Goal: Transaction & Acquisition: Download file/media

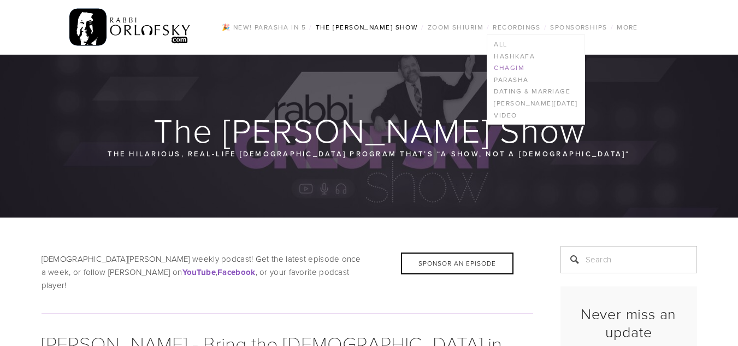
click at [506, 66] on link "Chagim" at bounding box center [536, 68] width 97 height 12
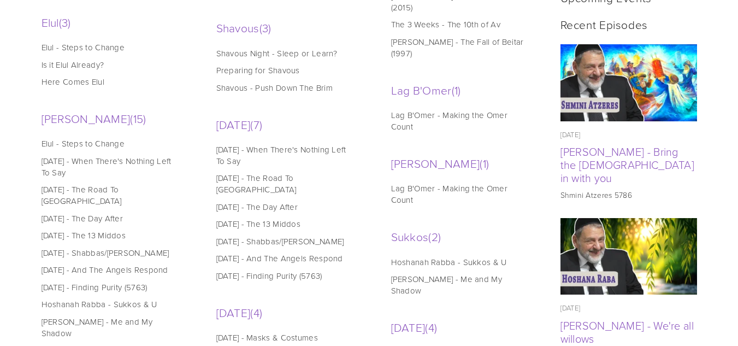
scroll to position [528, 0]
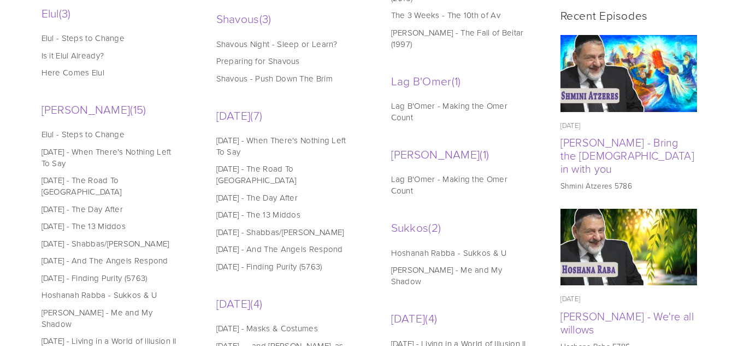
click at [408, 264] on link "[PERSON_NAME] - Me and My Shadow" at bounding box center [460, 275] width 139 height 23
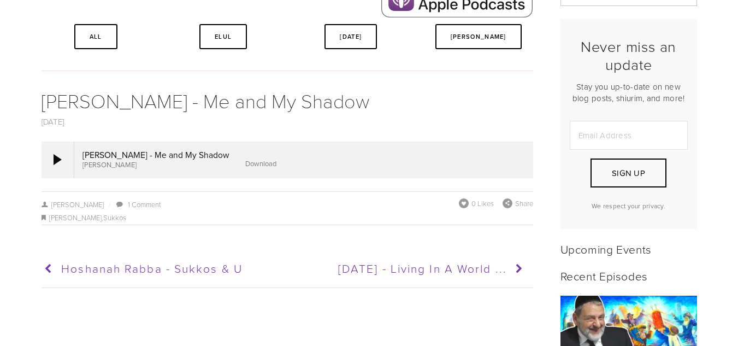
scroll to position [321, 0]
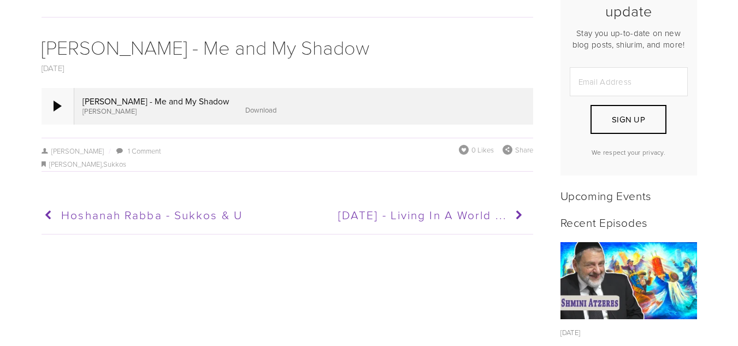
click at [57, 102] on div at bounding box center [58, 106] width 8 height 11
drag, startPoint x: 172, startPoint y: 103, endPoint x: 14, endPoint y: 114, distance: 158.3
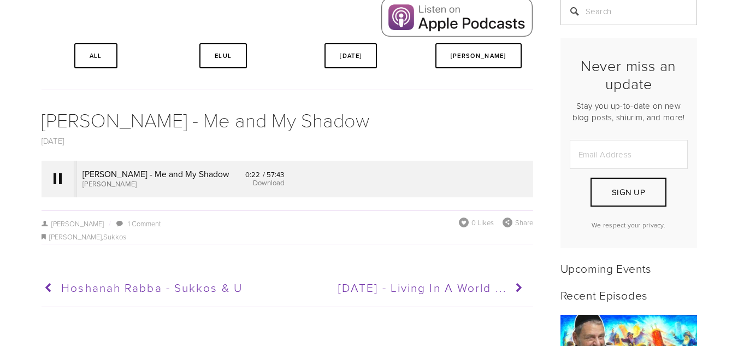
scroll to position [318, 0]
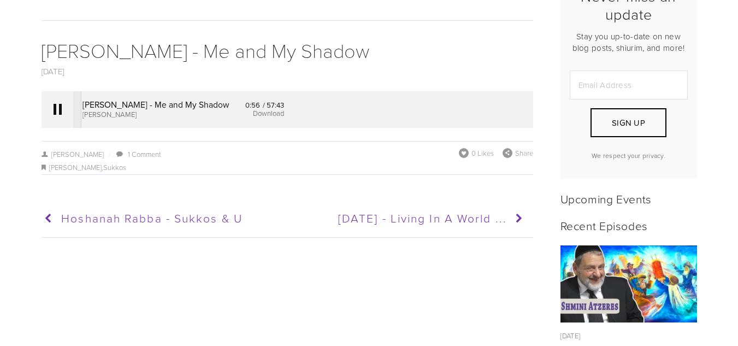
click at [260, 114] on link "Download" at bounding box center [268, 113] width 31 height 10
